Goal: Check status: Check status

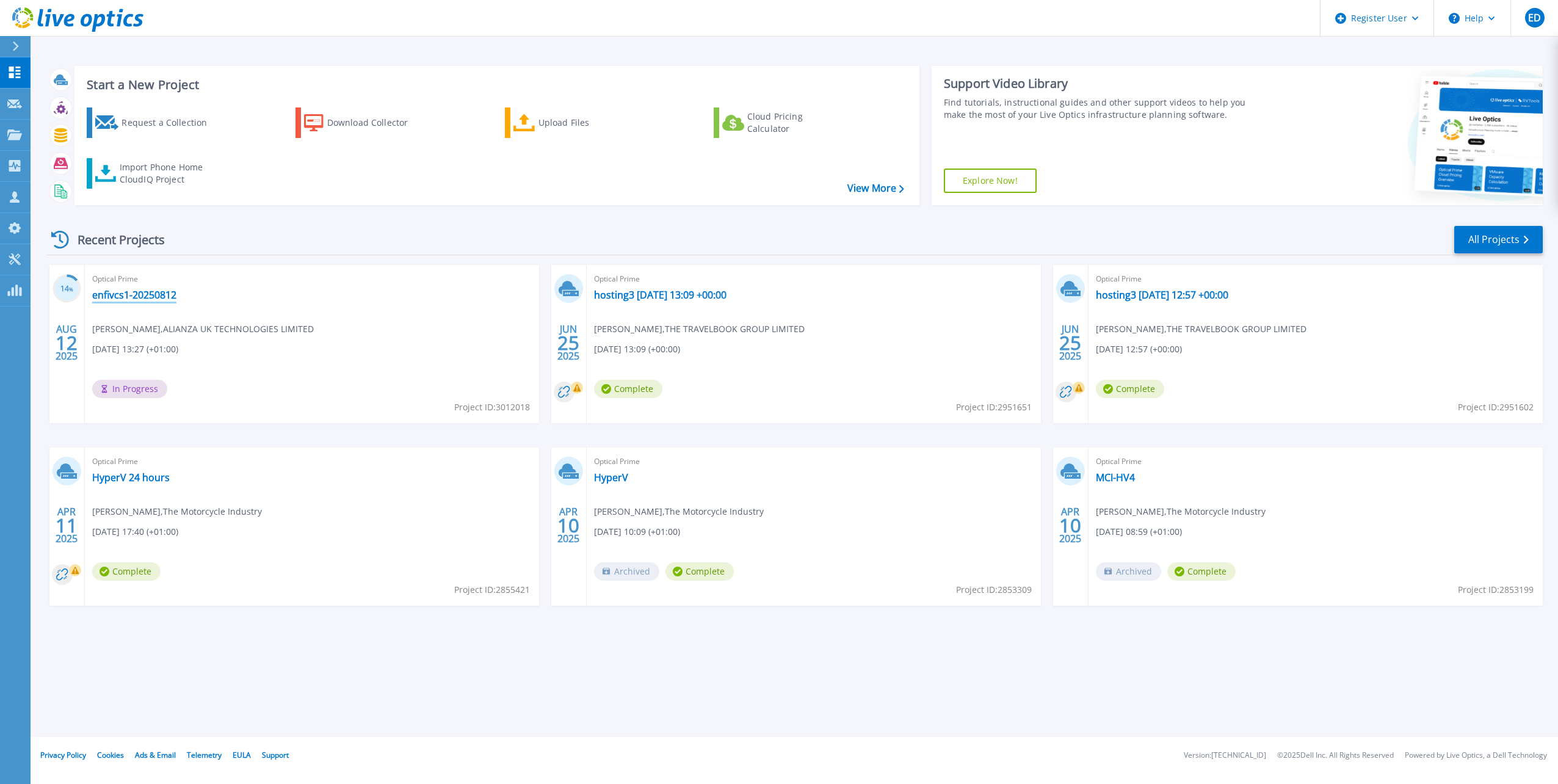
click at [120, 299] on link "enfivcs1-20250812" at bounding box center [134, 294] width 84 height 12
click at [692, 294] on link "hosting3 [DATE] 13:09 +00:00" at bounding box center [660, 294] width 132 height 12
click at [140, 484] on link "HyperV 24 hours" at bounding box center [131, 476] width 78 height 12
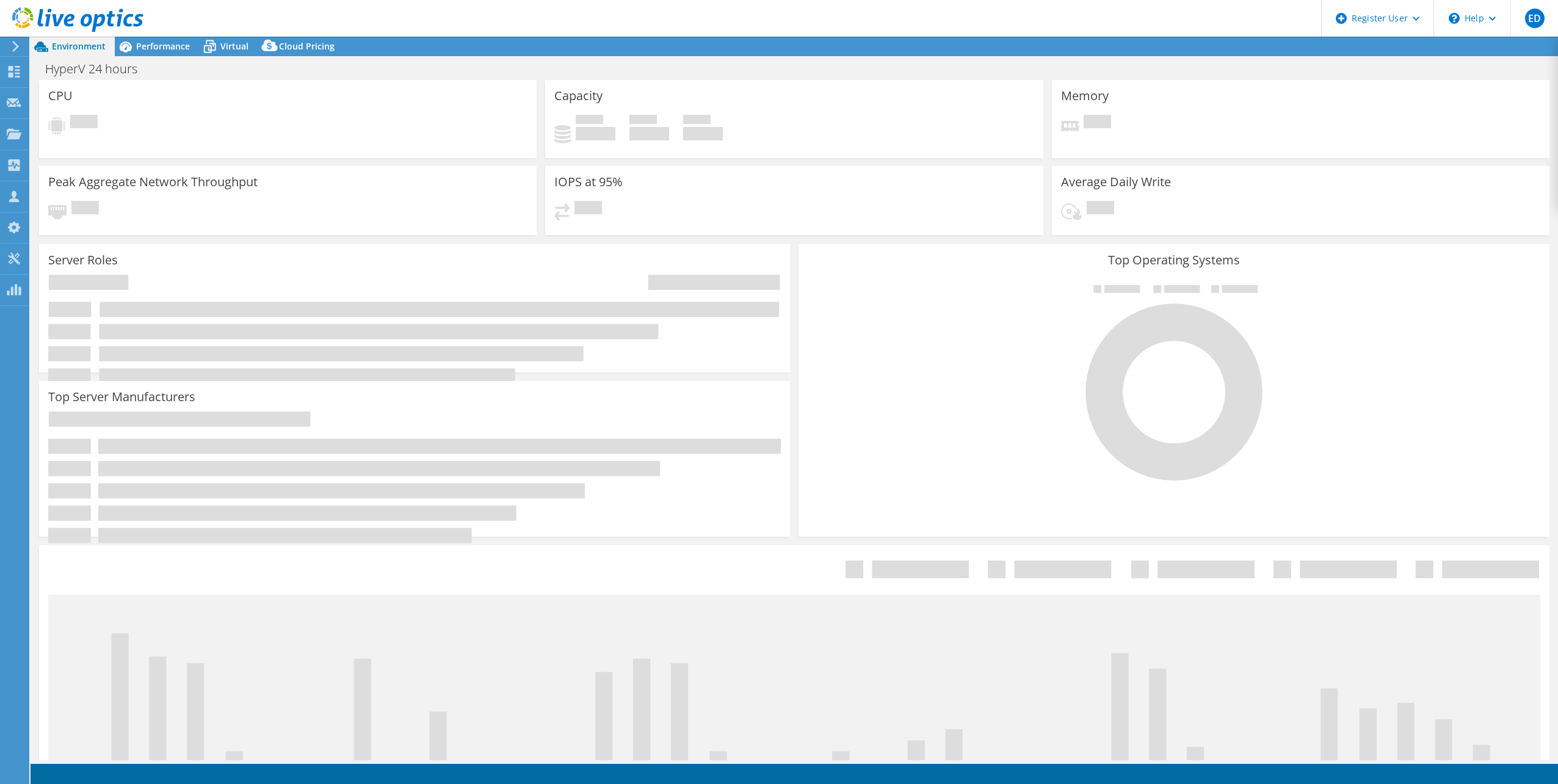
select select "EULondon"
select select "USD"
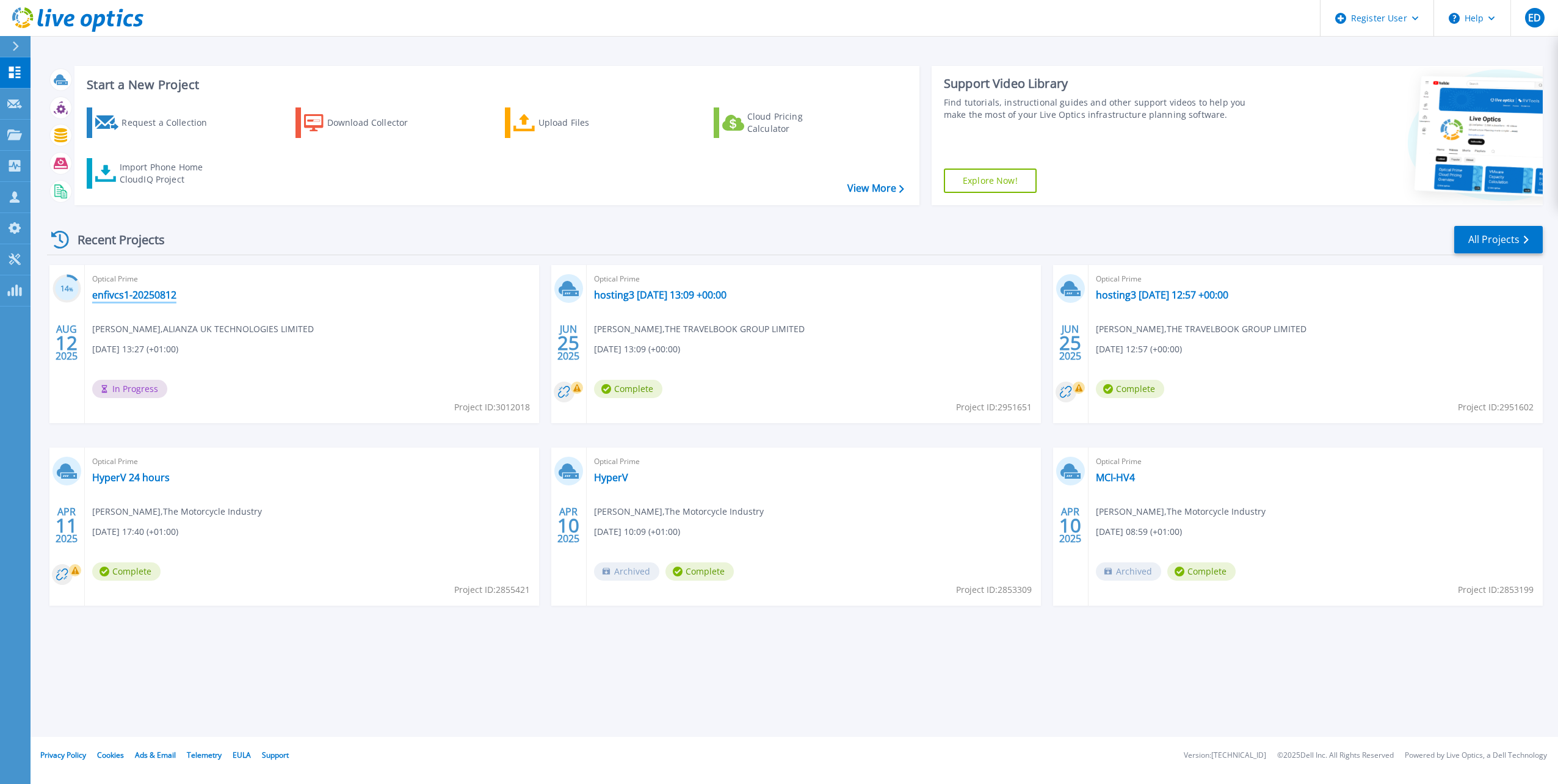
click at [125, 291] on link "enfivcs1-20250812" at bounding box center [134, 294] width 84 height 12
